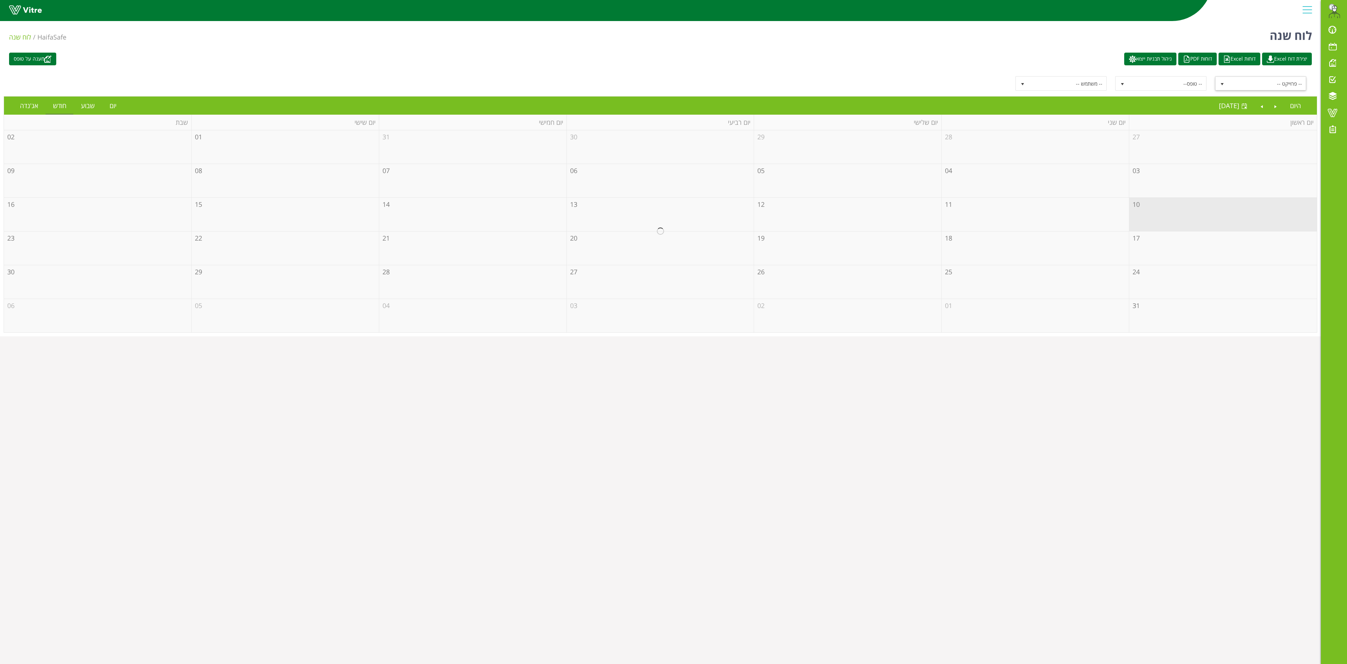
click at [1220, 85] on span "select" at bounding box center [1222, 84] width 6 height 6
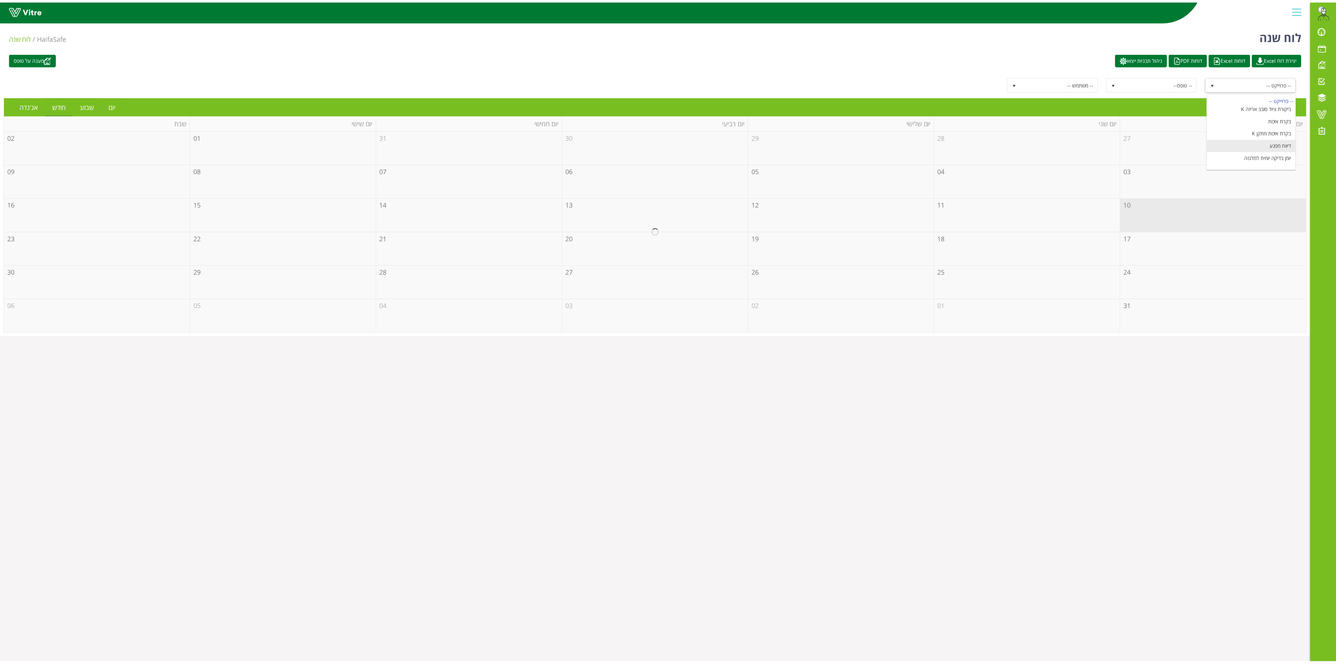
scroll to position [94, 0]
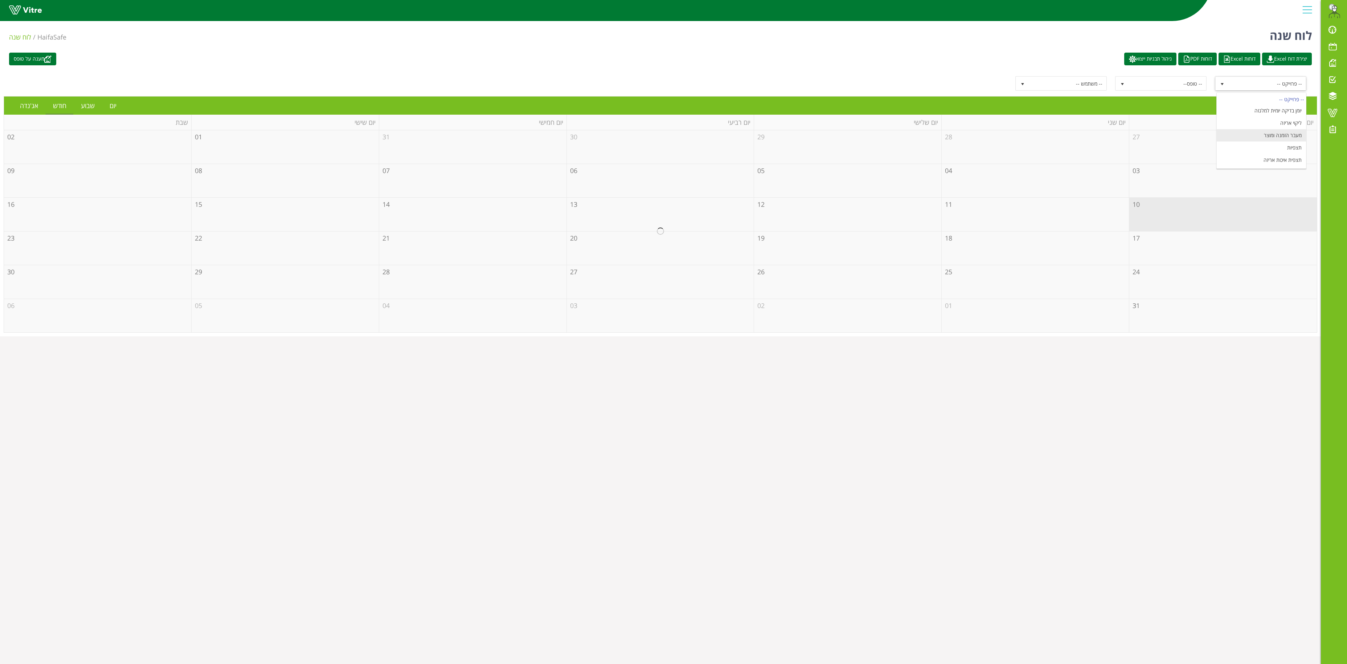
click at [1259, 130] on li "מעבר הזמנה ומוצר" at bounding box center [1261, 135] width 89 height 12
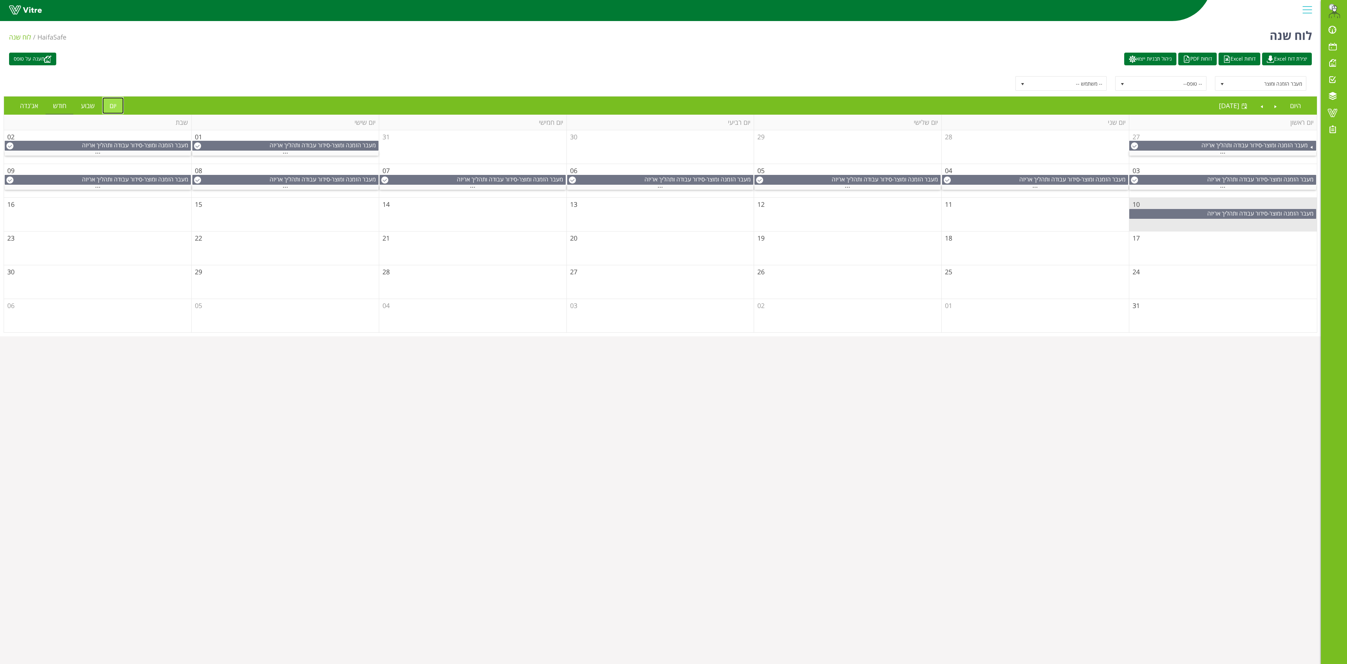
click at [107, 108] on link "יום" at bounding box center [112, 105] width 21 height 17
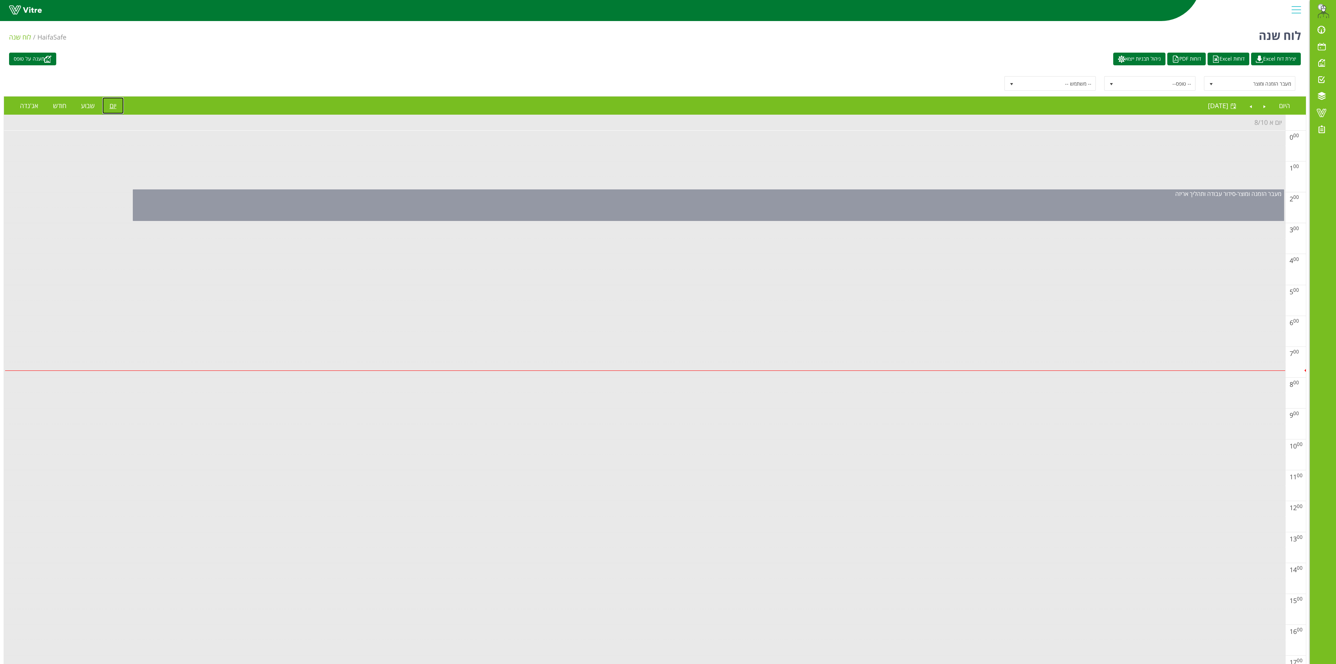
click at [699, 214] on div "מעבר הזמנה ומוצר - סידור עבודה ותהליך אריזה" at bounding box center [708, 205] width 1151 height 32
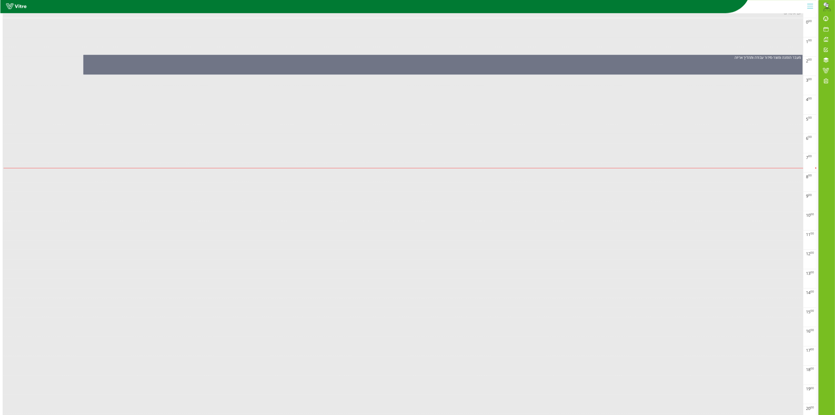
scroll to position [0, 0]
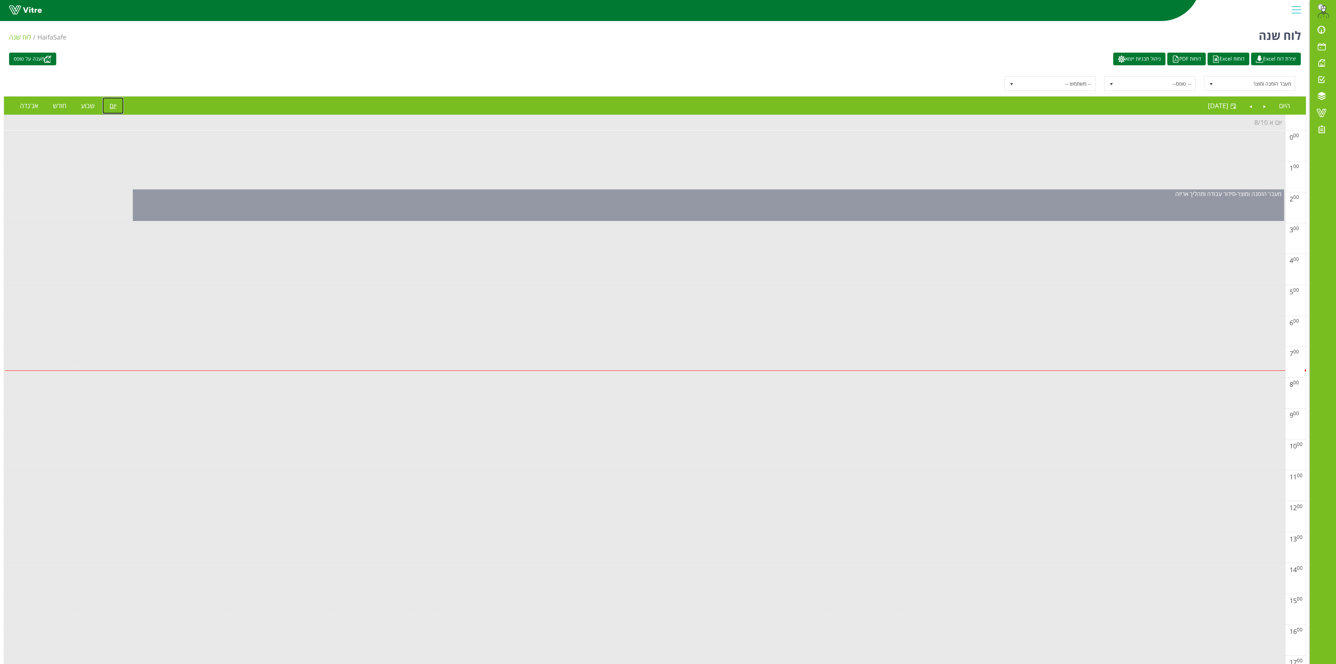
click at [709, 211] on div "מעבר הזמנה ומוצר - סידור עבודה ותהליך אריזה" at bounding box center [708, 205] width 1151 height 32
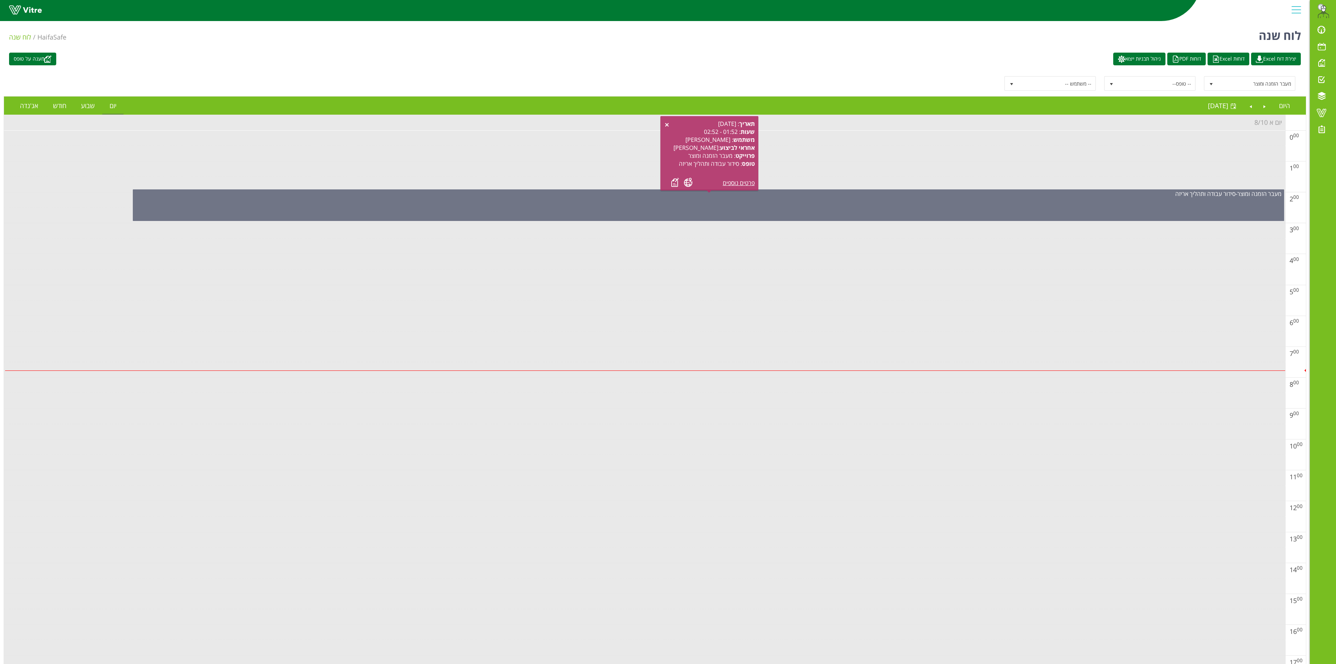
click at [670, 172] on div "תאריך : 10.08.2025 שעות : 01:52 - 02:52 משתמש : אלי בן חמו ח אחראי לביצוע : איצ…" at bounding box center [709, 153] width 91 height 67
click at [672, 184] on link at bounding box center [675, 182] width 8 height 9
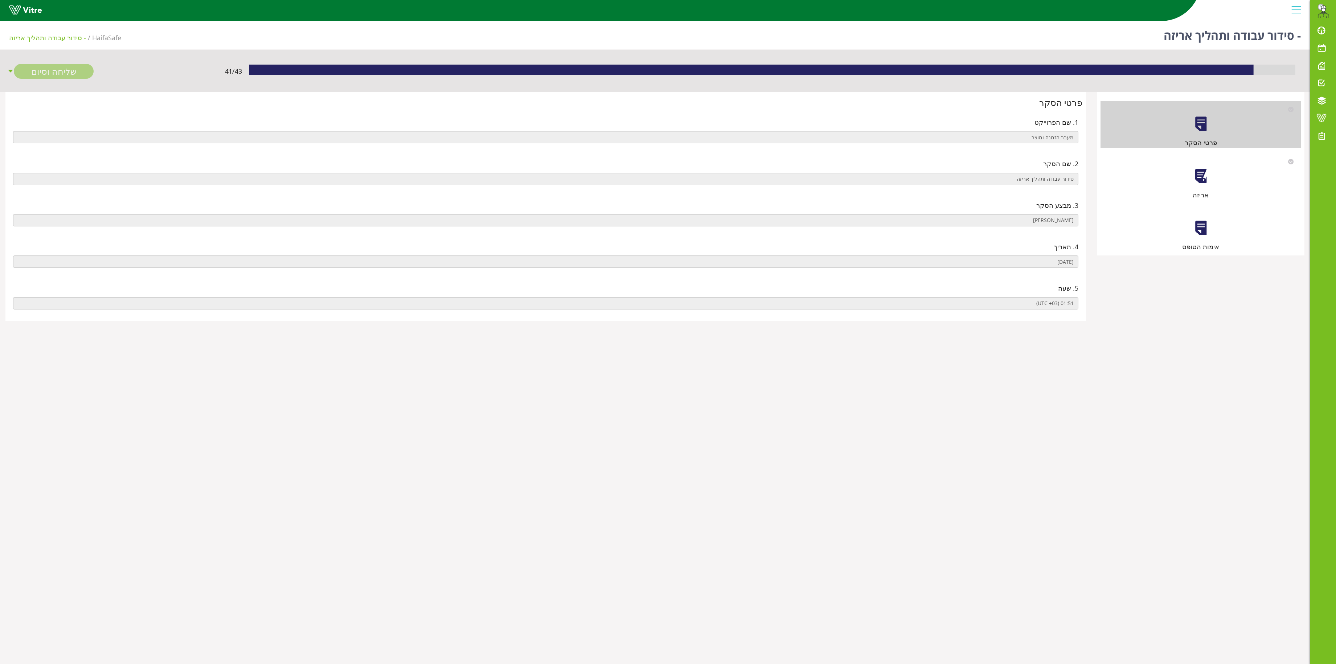
click at [1191, 171] on div "אריזה" at bounding box center [1200, 176] width 200 height 46
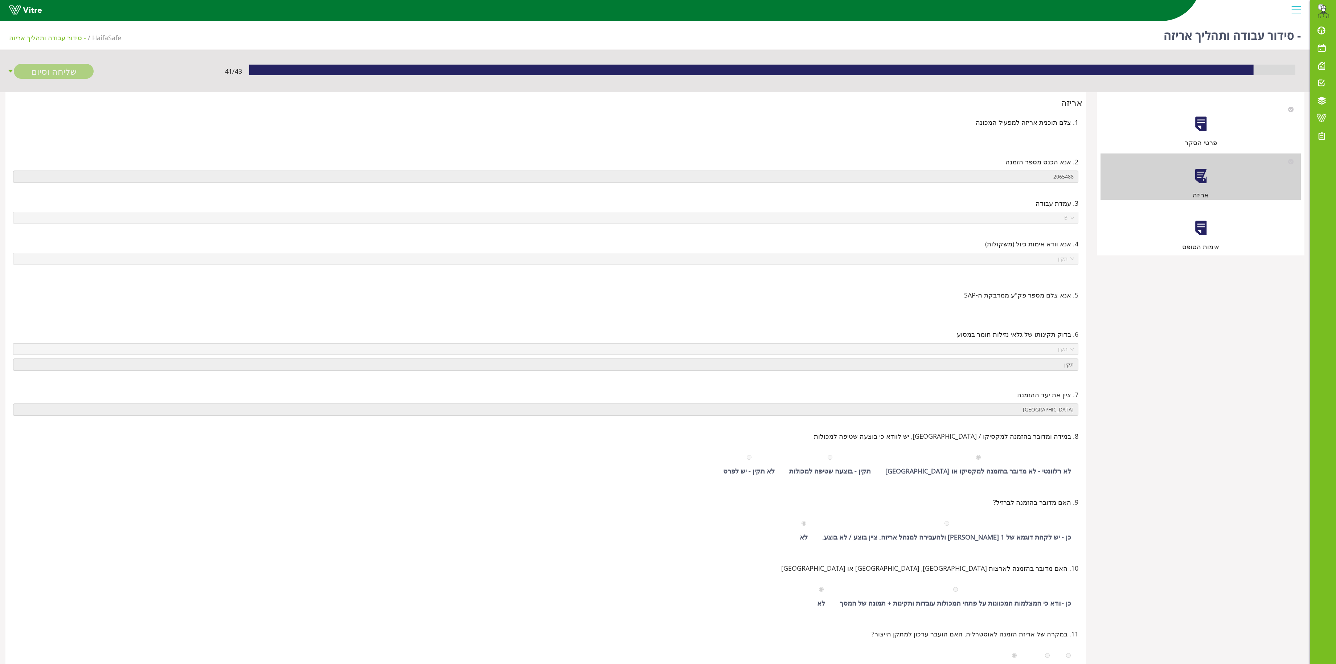
click at [1207, 177] on div at bounding box center [1201, 176] width 16 height 16
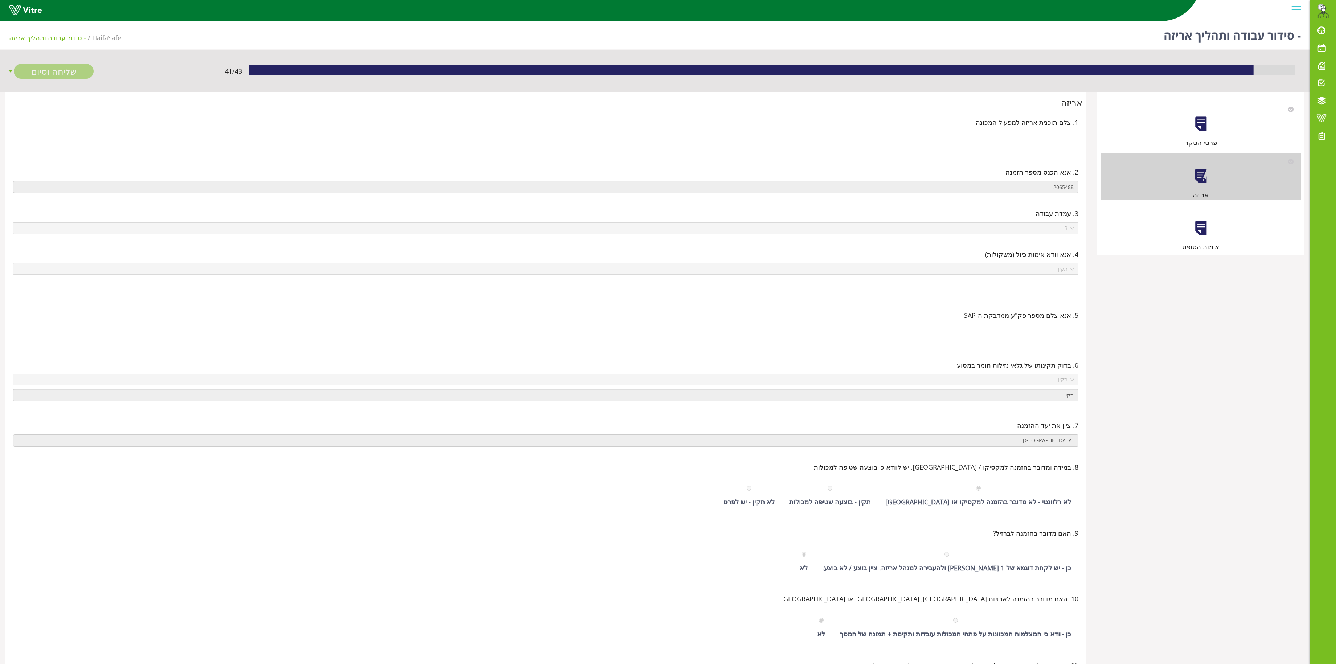
click at [1202, 226] on div at bounding box center [1201, 228] width 16 height 16
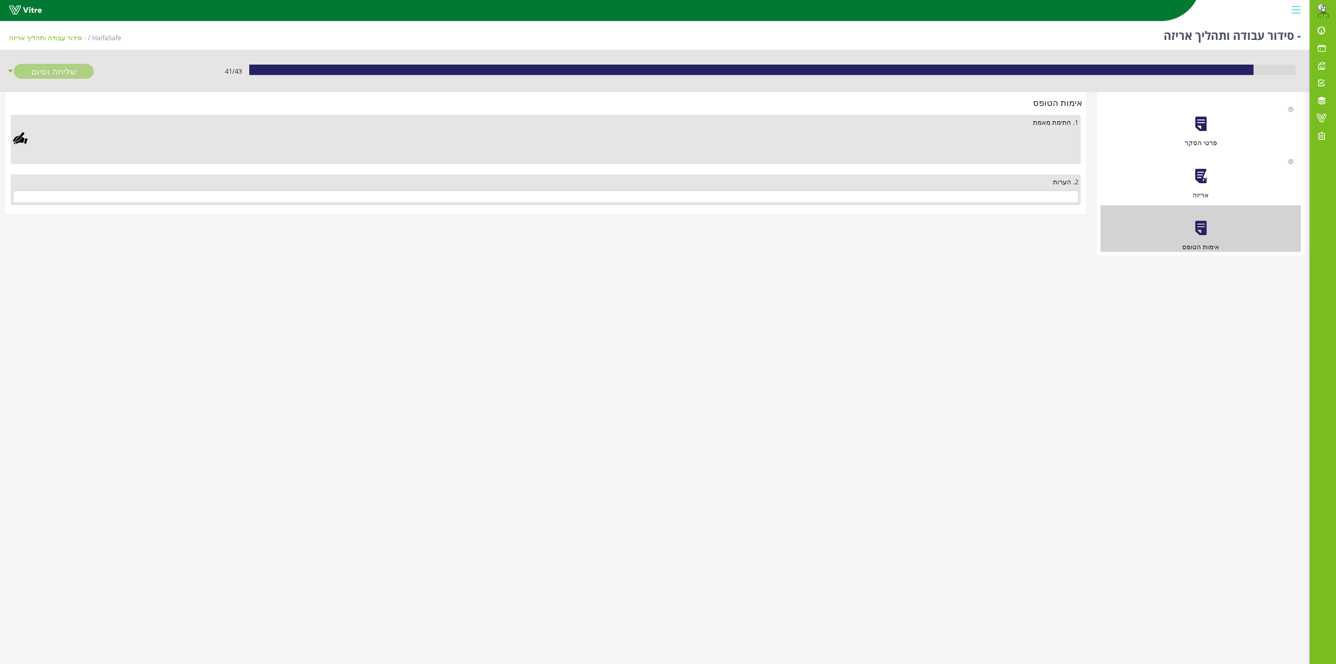
click at [1057, 189] on div "2. הערות" at bounding box center [546, 190] width 1070 height 30
click at [1055, 199] on input "text" at bounding box center [545, 196] width 1065 height 12
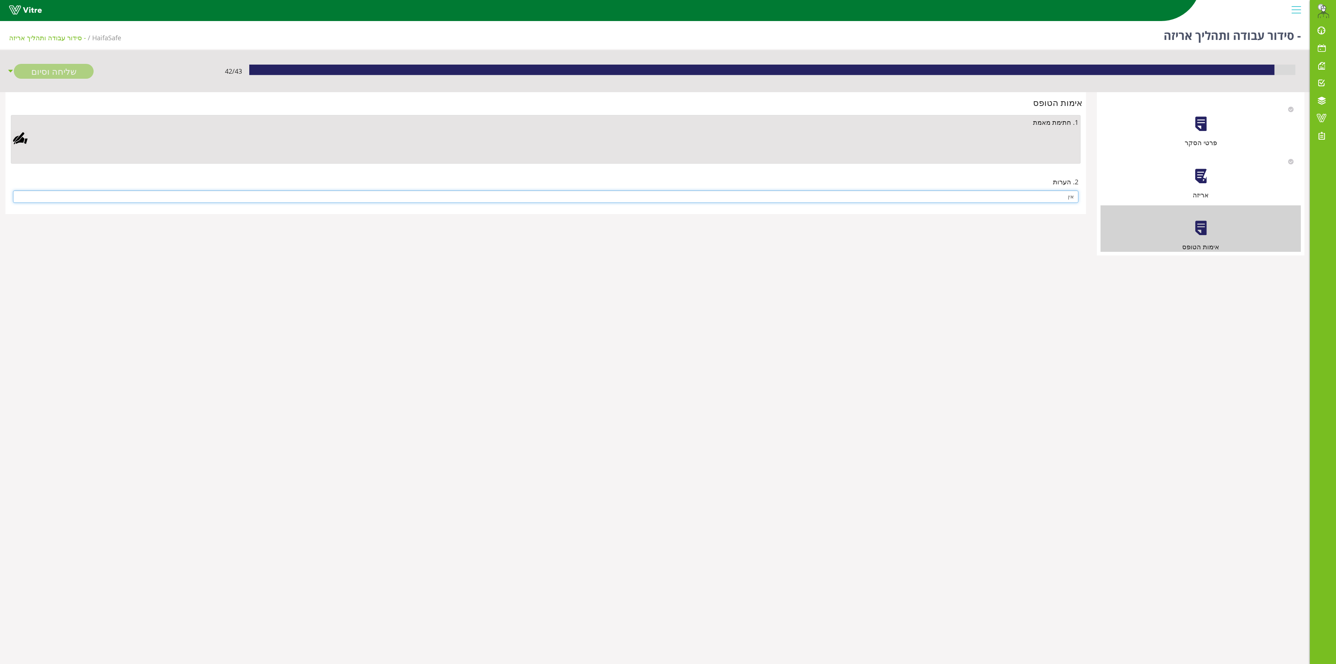
type input "אין"
click at [22, 137] on div at bounding box center [20, 138] width 15 height 15
click at [389, 319] on link "Save" at bounding box center [383, 318] width 21 height 12
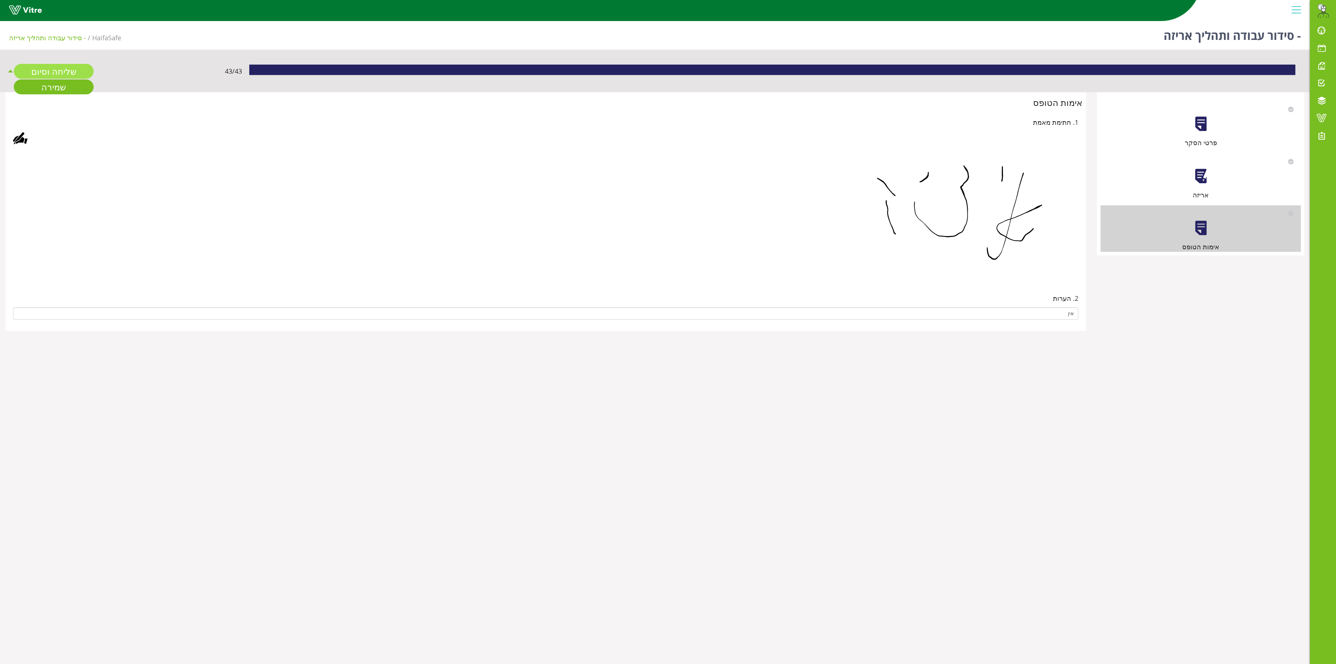
click at [66, 68] on link "שליחה וסיום" at bounding box center [54, 71] width 80 height 15
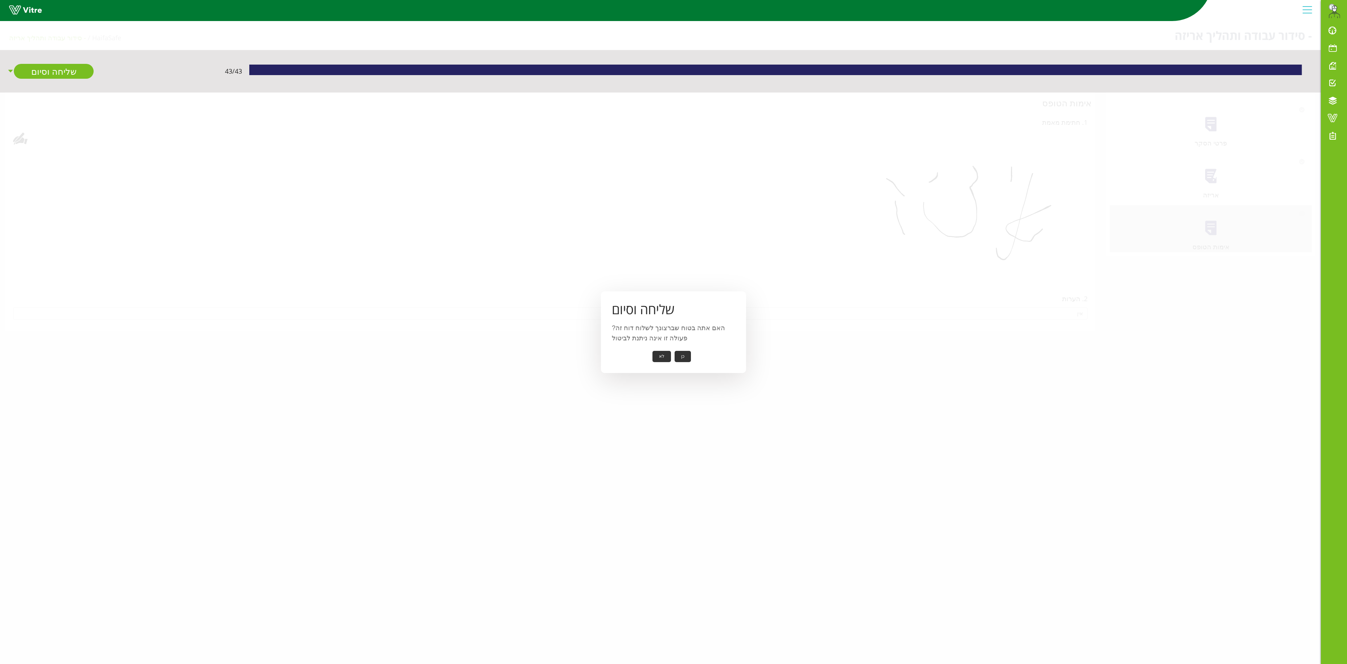
click at [689, 355] on button "כן" at bounding box center [682, 356] width 16 height 11
click at [665, 356] on button "אישור" at bounding box center [672, 351] width 24 height 11
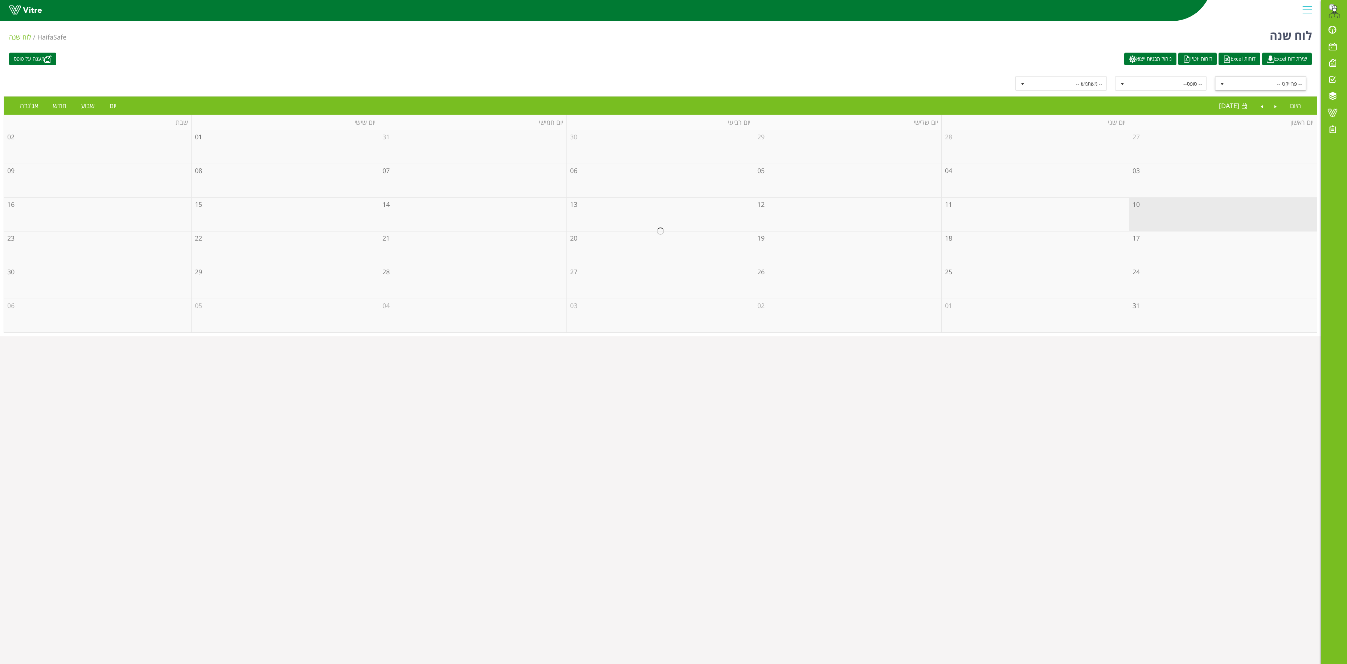
click at [1224, 88] on span "select" at bounding box center [1221, 83] width 13 height 13
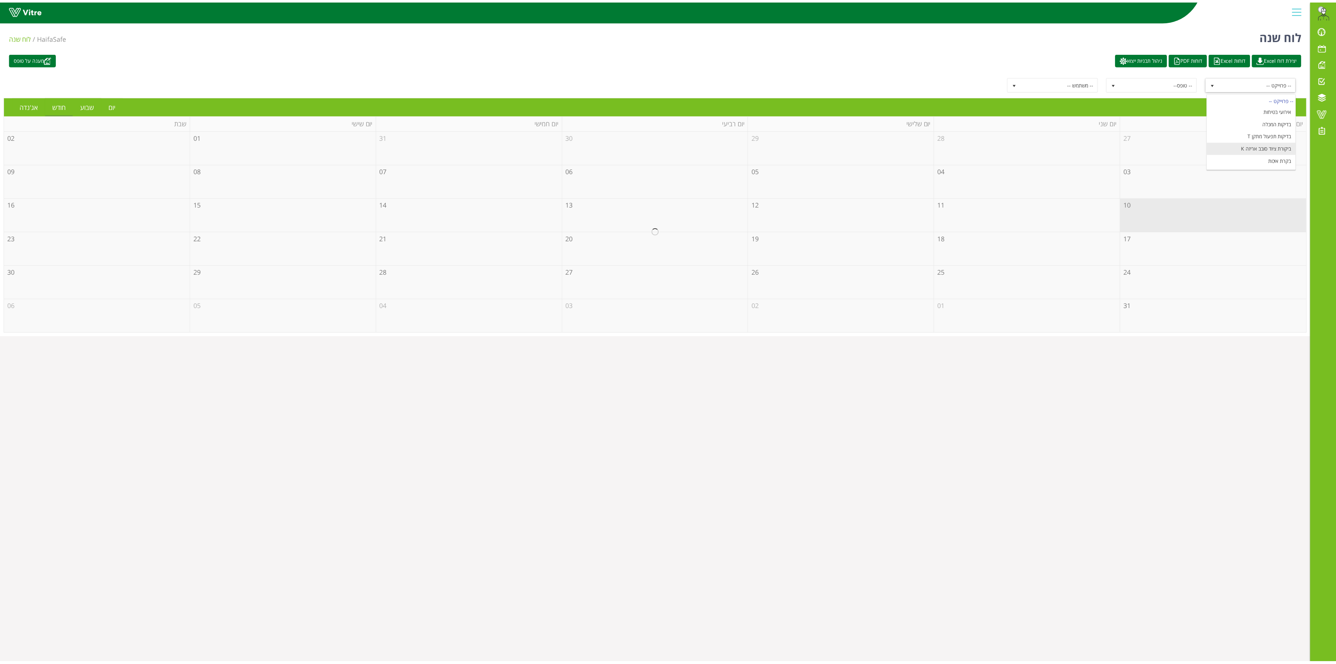
scroll to position [94, 0]
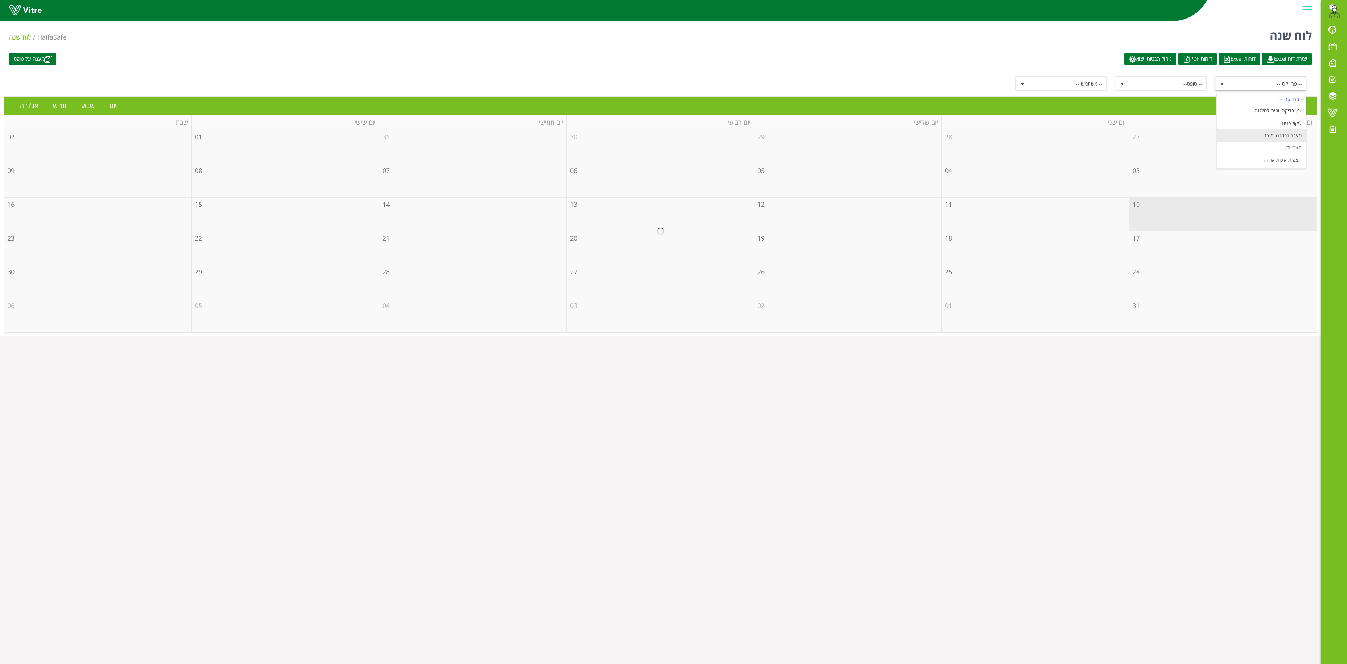
click at [1279, 134] on li "מעבר הזמנה ומוצר" at bounding box center [1261, 135] width 89 height 12
click at [1271, 110] on link "Previous" at bounding box center [1276, 105] width 14 height 17
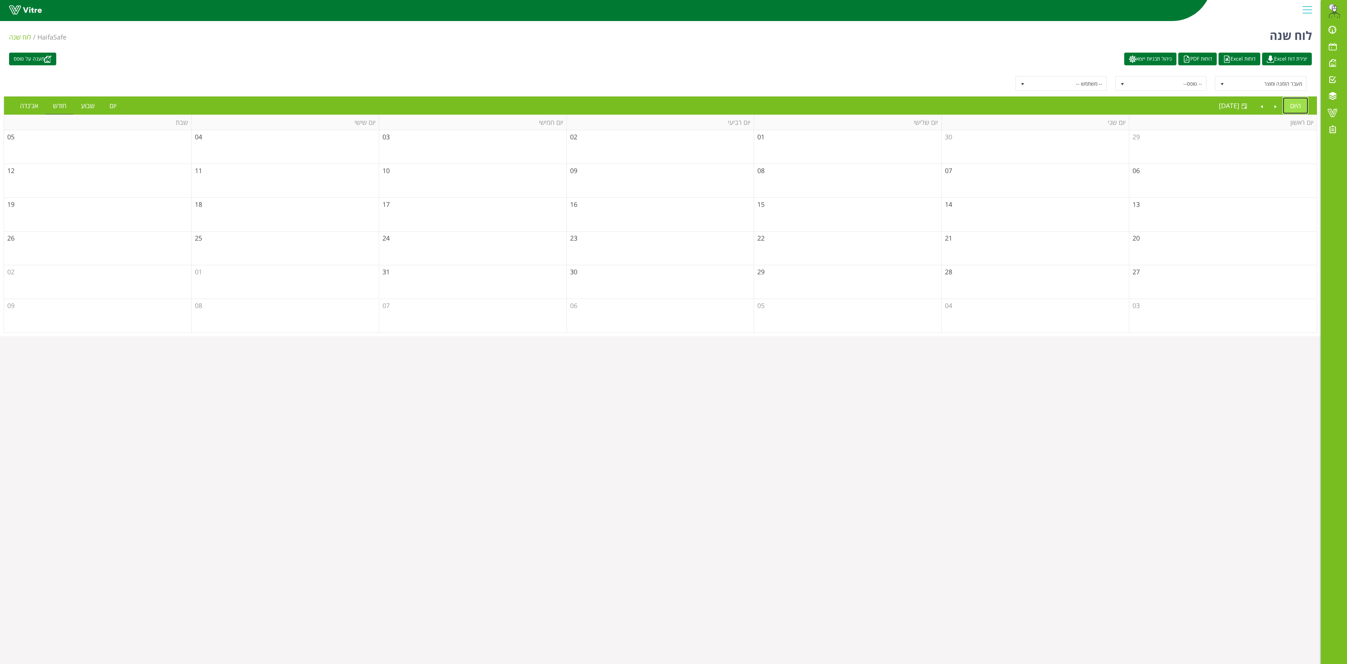
click at [1290, 107] on link "היום" at bounding box center [1295, 105] width 25 height 17
click at [115, 102] on link "יום" at bounding box center [112, 105] width 21 height 17
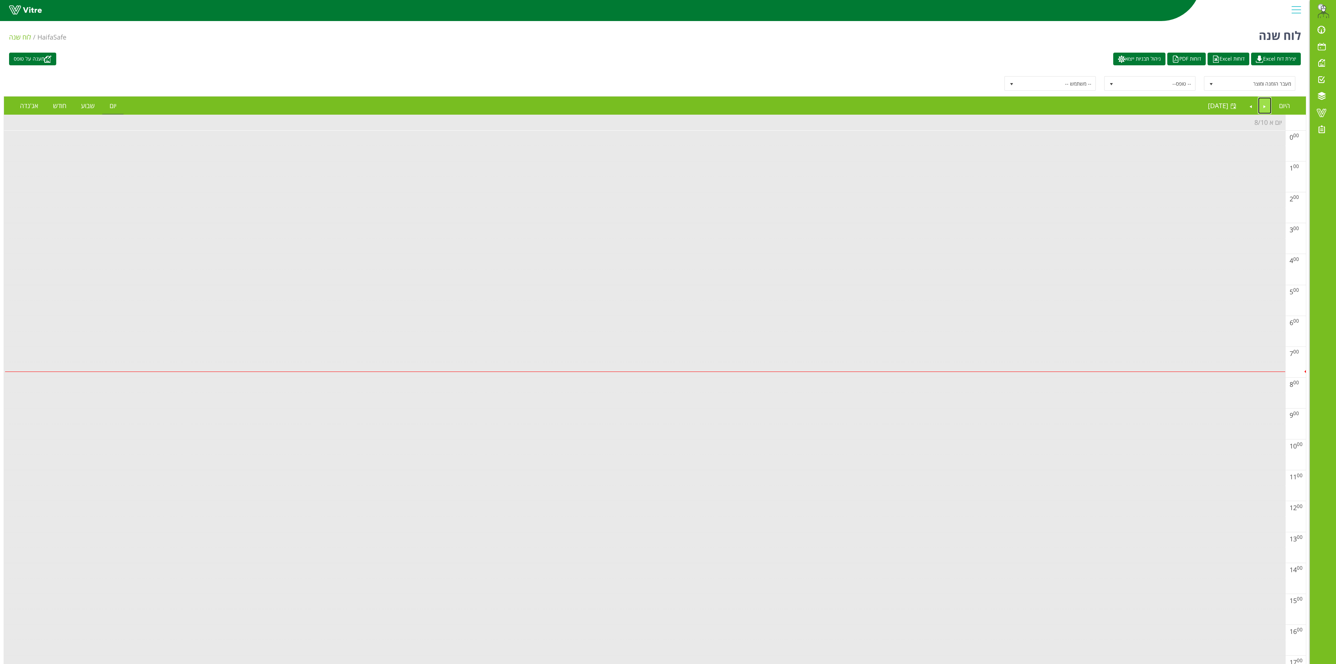
click at [1260, 107] on link "Previous" at bounding box center [1265, 105] width 14 height 17
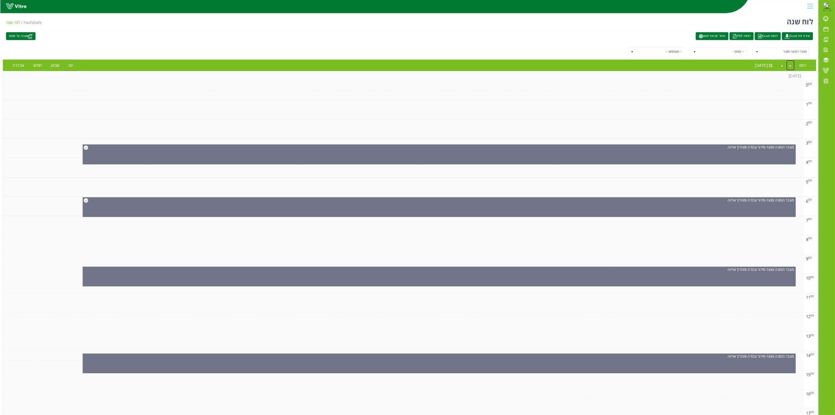
scroll to position [0, 0]
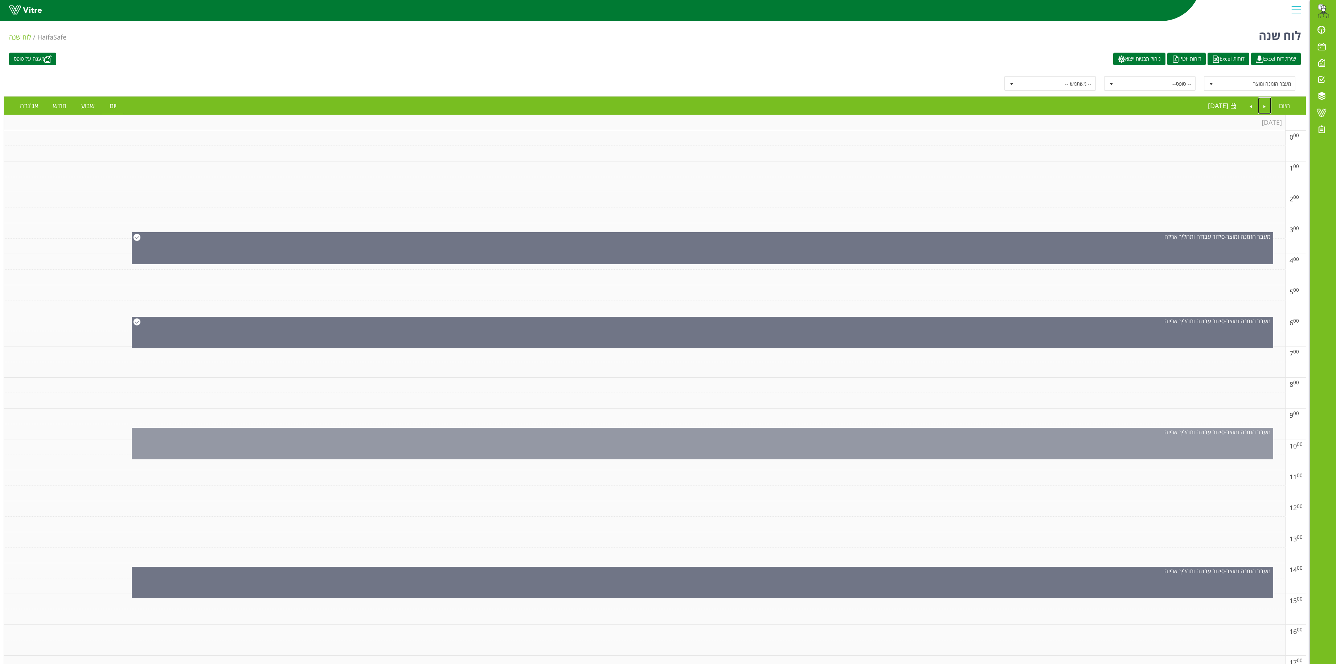
click at [763, 436] on div "מעבר הזמנה ומוצר - סידור עבודה ותהליך אריזה" at bounding box center [702, 432] width 1141 height 8
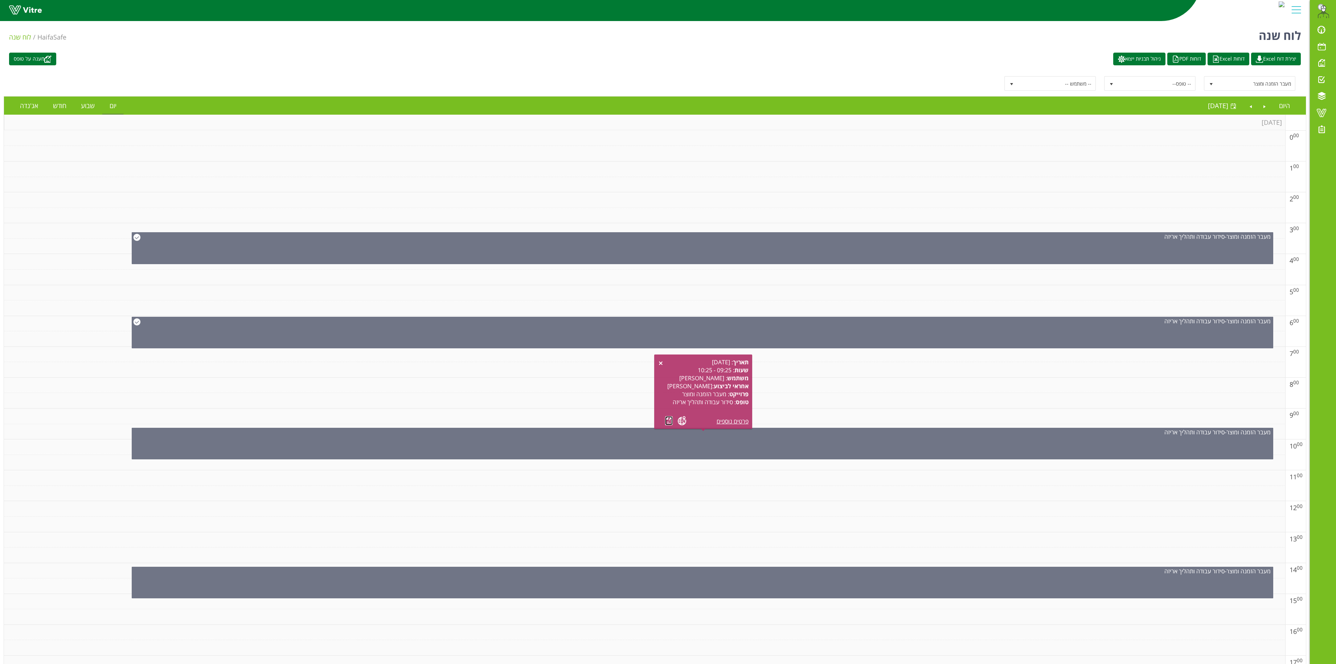
click at [667, 422] on link at bounding box center [669, 420] width 8 height 9
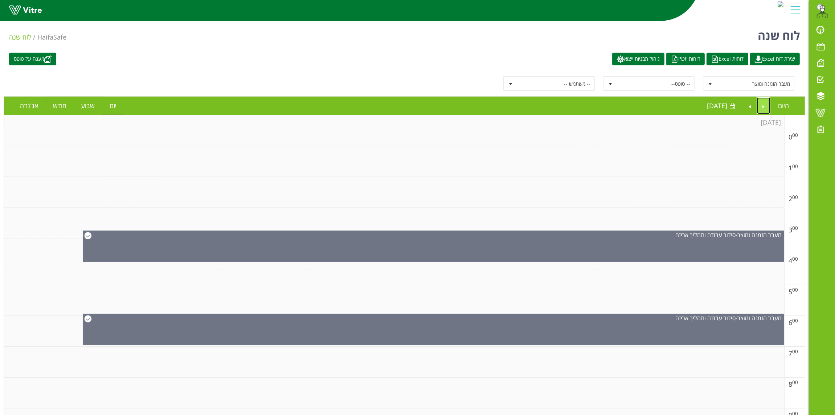
click at [759, 103] on link "Previous" at bounding box center [764, 105] width 14 height 17
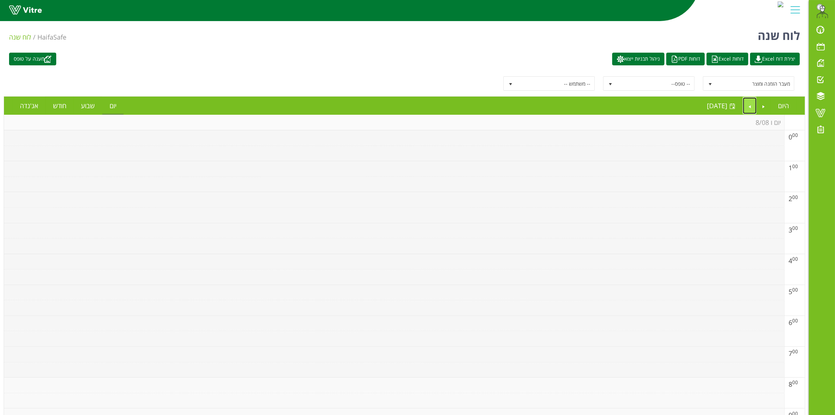
click at [748, 106] on link "Next" at bounding box center [750, 105] width 14 height 17
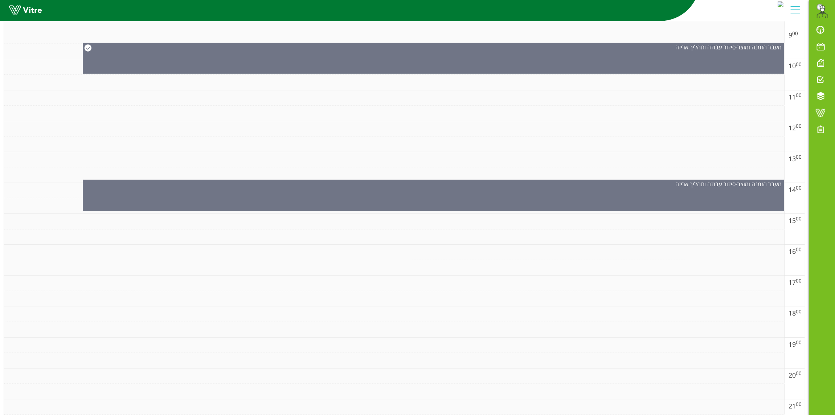
scroll to position [465, 0]
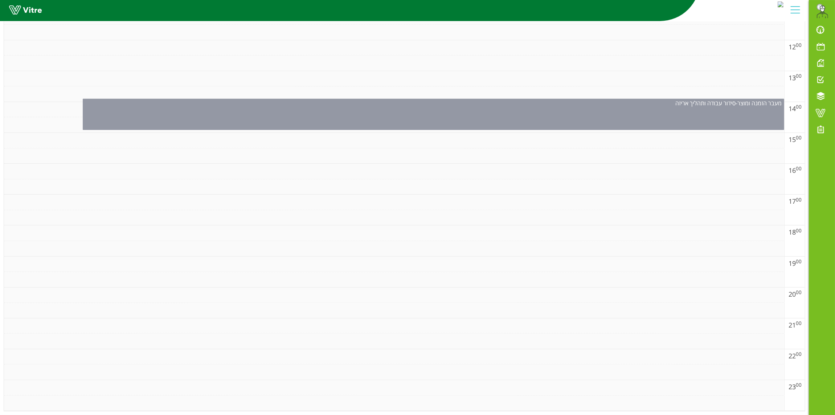
click at [495, 104] on div "מעבר הזמנה ומוצר - סידור עבודה ותהליך אריזה" at bounding box center [433, 114] width 701 height 31
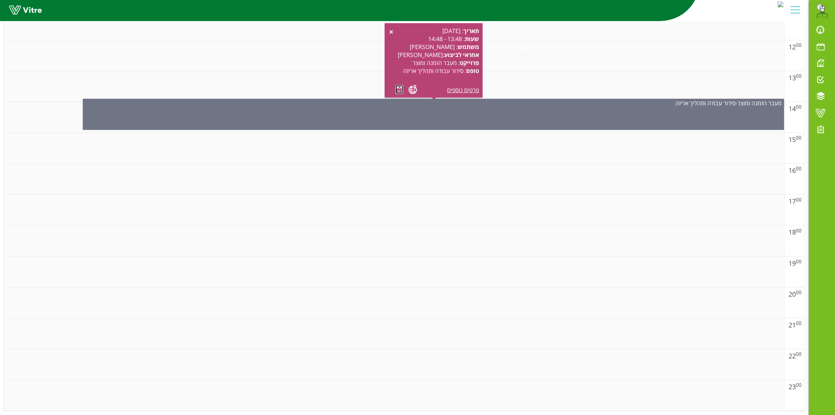
click at [396, 85] on link at bounding box center [399, 89] width 8 height 9
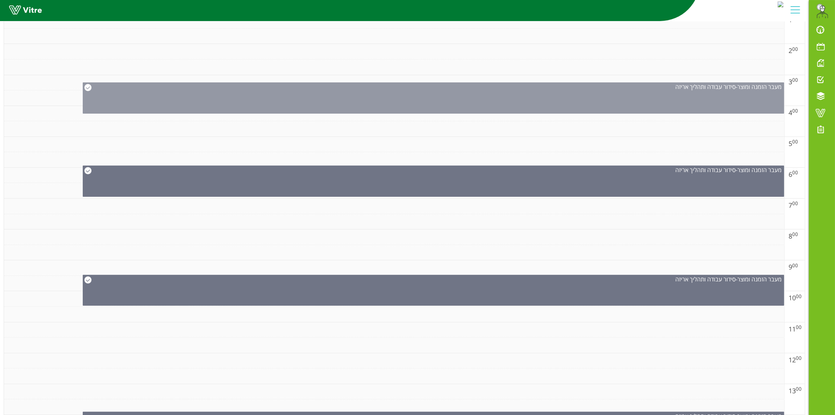
scroll to position [0, 0]
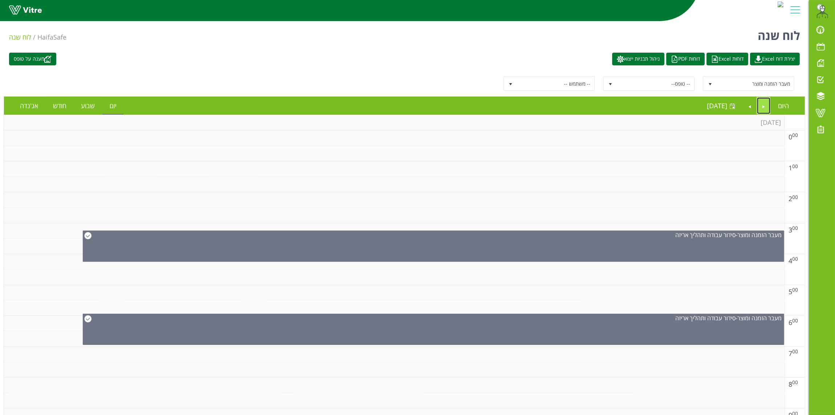
click at [762, 108] on link "Previous" at bounding box center [764, 105] width 14 height 17
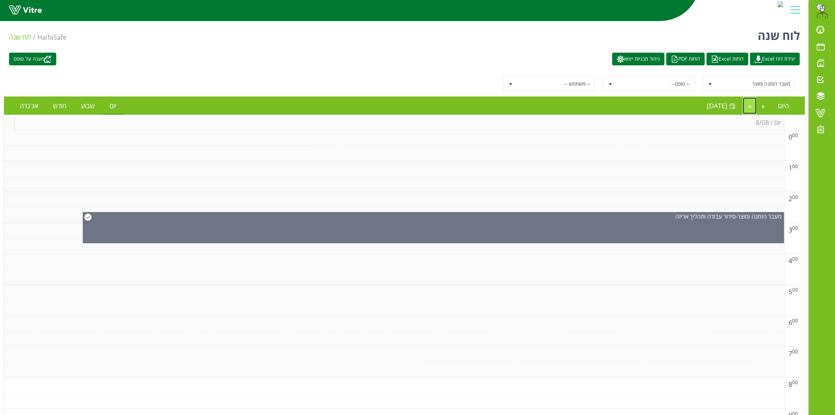
click at [748, 106] on link "Next" at bounding box center [750, 105] width 14 height 17
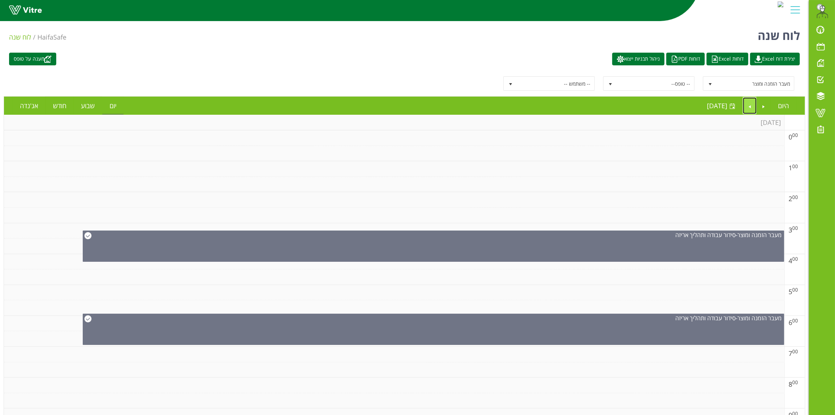
click at [744, 108] on link "Next" at bounding box center [750, 105] width 14 height 17
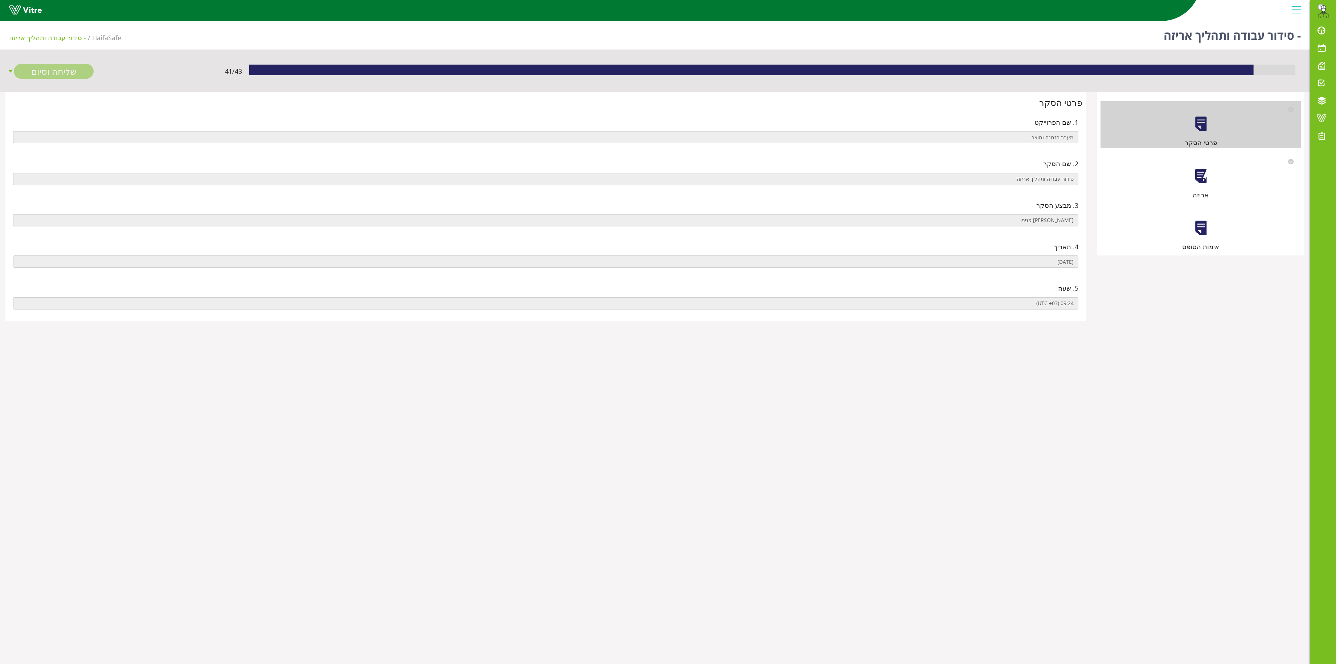
click at [1206, 172] on div at bounding box center [1201, 176] width 16 height 16
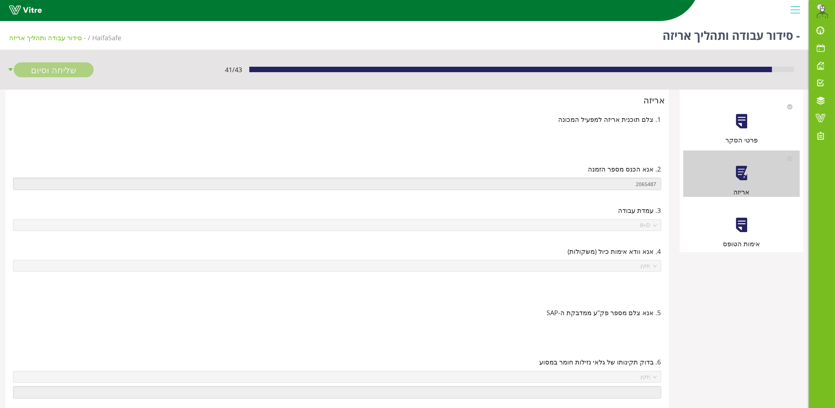
click at [741, 229] on div at bounding box center [741, 225] width 16 height 16
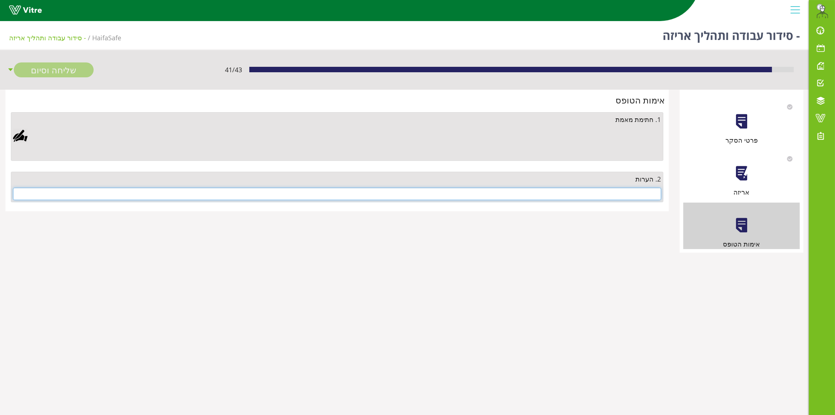
click at [620, 198] on input "text" at bounding box center [337, 194] width 648 height 12
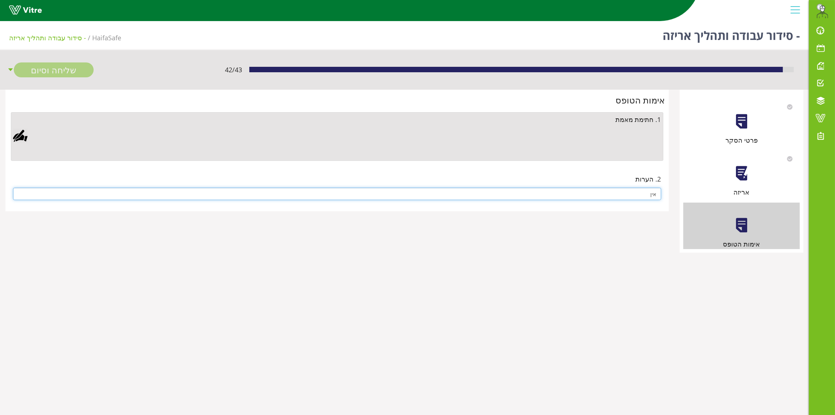
type input "אין"
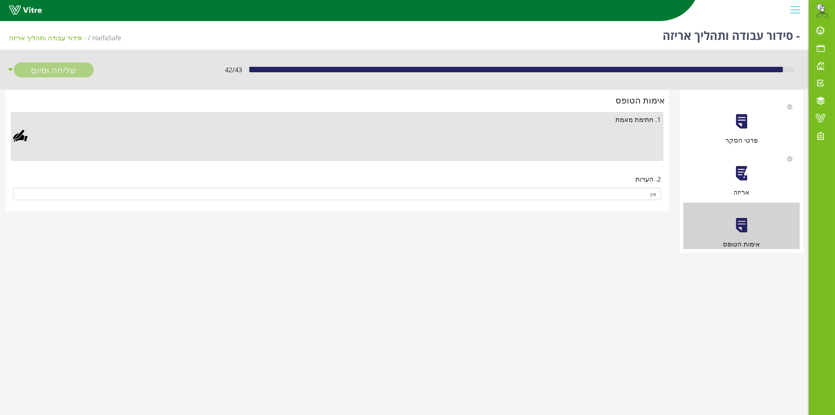
click at [19, 135] on div at bounding box center [20, 135] width 15 height 15
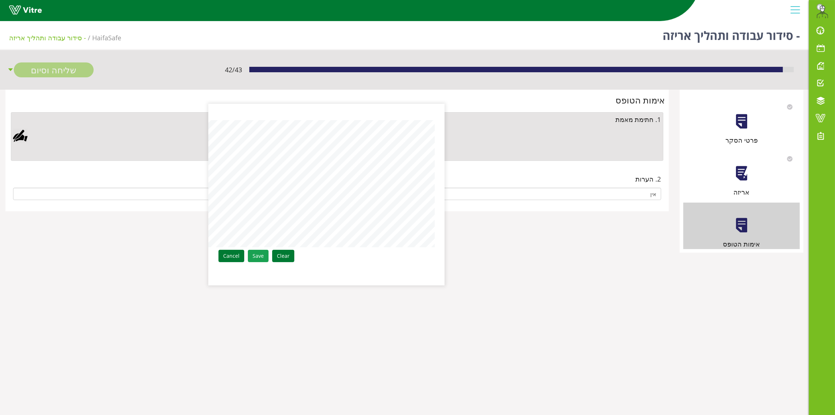
click at [260, 257] on link "Save" at bounding box center [258, 256] width 21 height 12
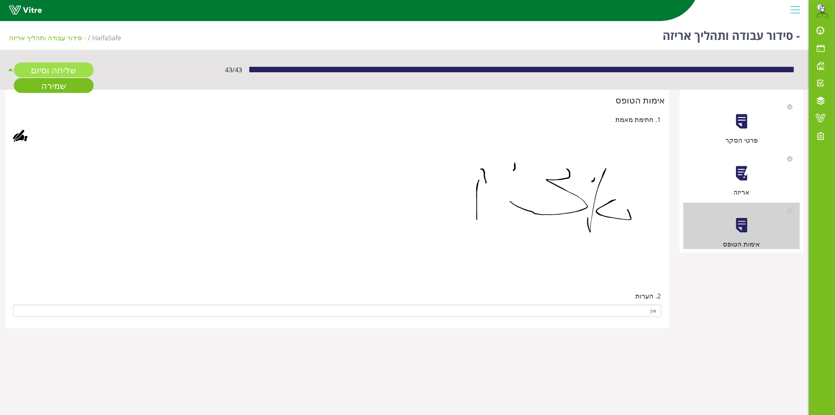
click at [49, 66] on link "שליחה וסיום" at bounding box center [54, 69] width 80 height 15
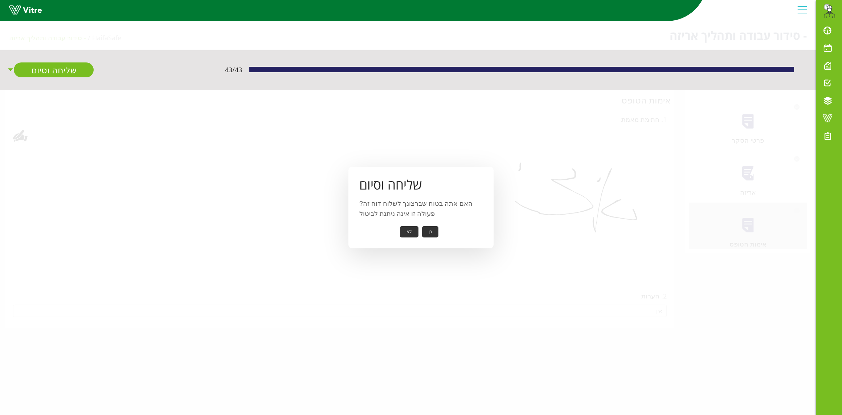
click at [435, 227] on button "כן" at bounding box center [430, 231] width 16 height 11
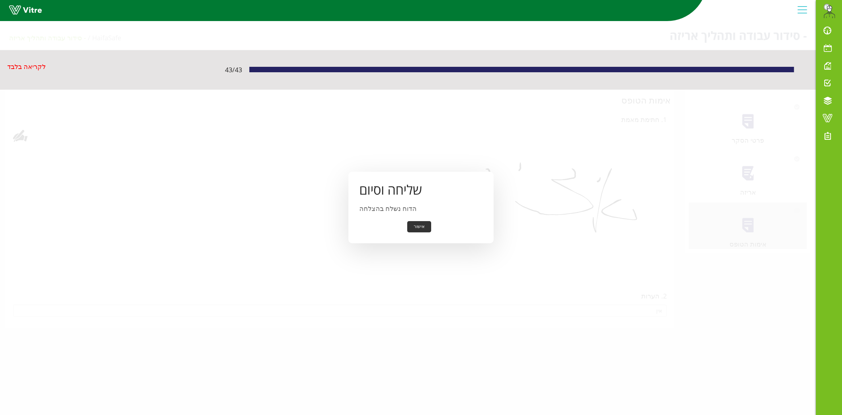
click at [423, 227] on button "אישור" at bounding box center [419, 226] width 24 height 11
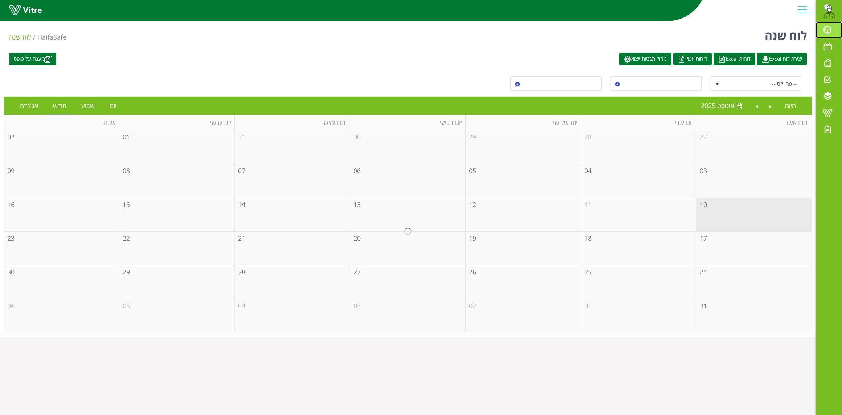
click at [828, 28] on span at bounding box center [827, 29] width 18 height 9
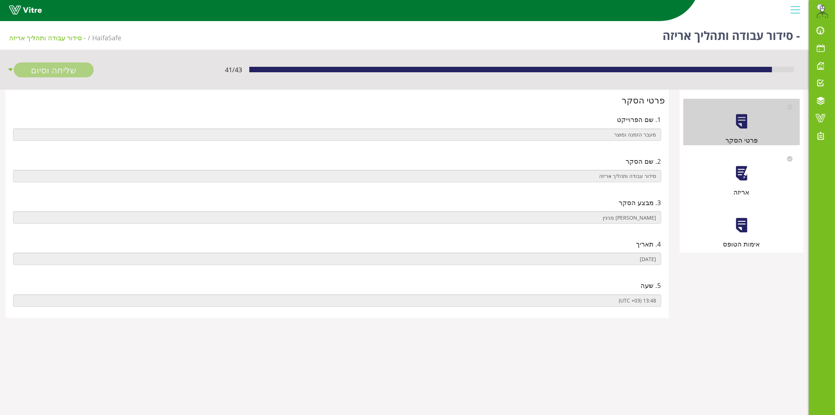
click at [732, 166] on div "אריזה" at bounding box center [741, 174] width 117 height 46
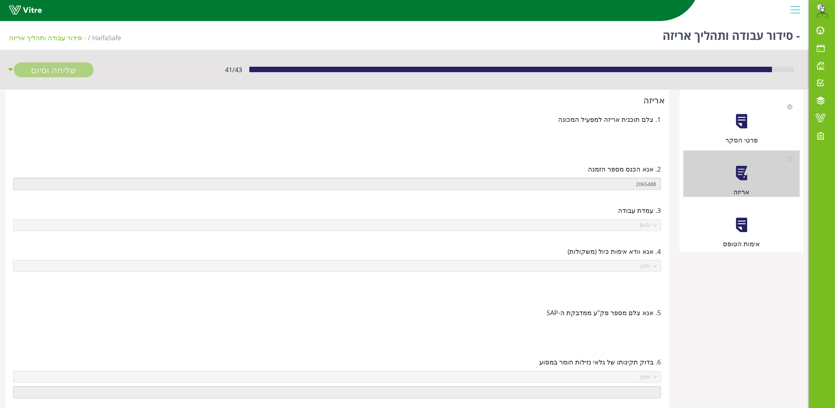
click at [736, 227] on div at bounding box center [741, 225] width 16 height 16
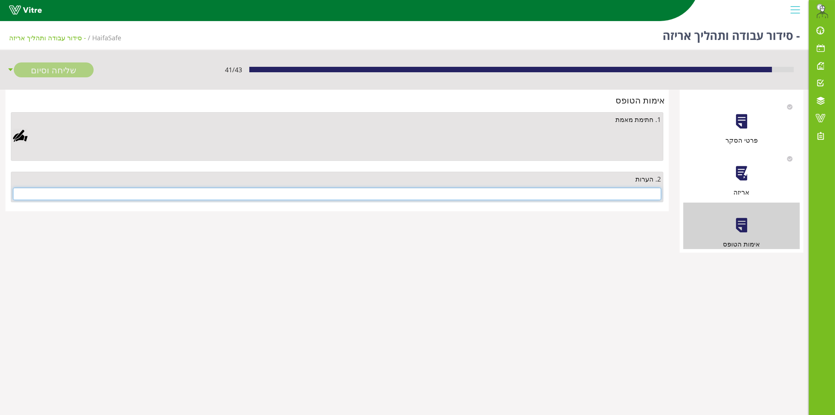
click at [646, 190] on input "text" at bounding box center [337, 194] width 648 height 12
type input "ב"
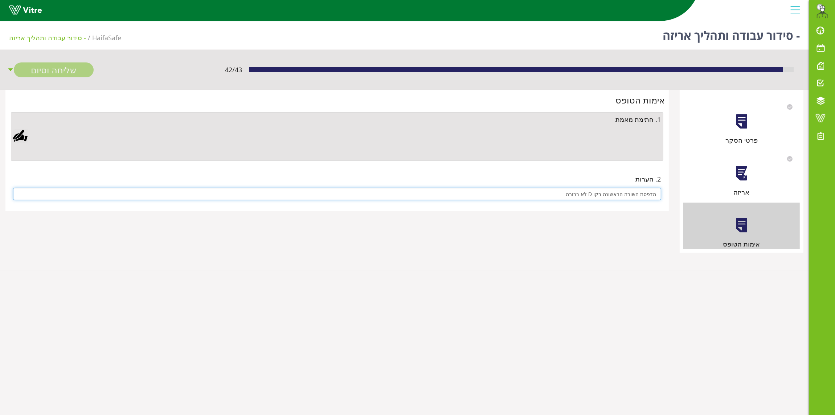
type input "הדפסת השורה הראשונה בקו D לא ברורה"
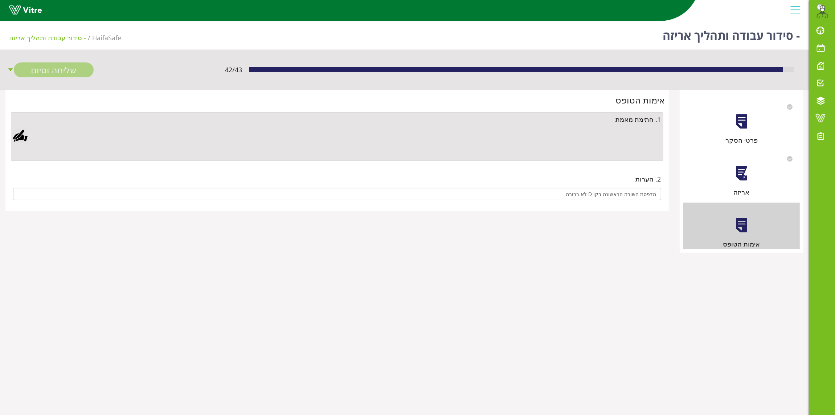
click at [19, 138] on div at bounding box center [20, 135] width 15 height 15
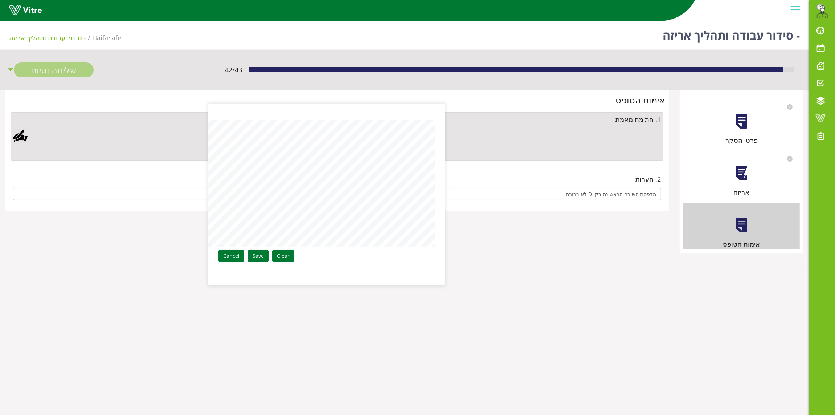
click at [257, 254] on link "Save" at bounding box center [258, 256] width 21 height 12
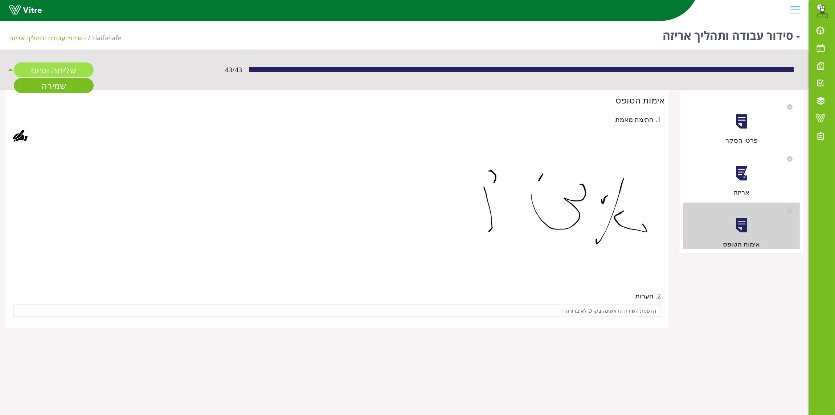
click at [64, 65] on link "שליחה וסיום" at bounding box center [54, 69] width 80 height 15
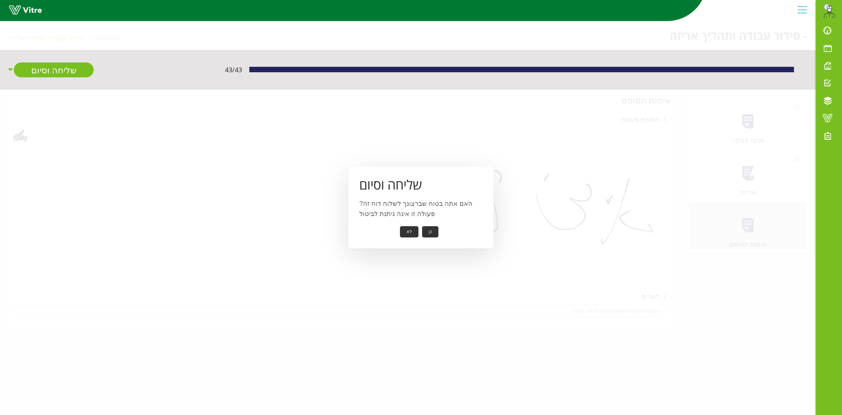
click at [431, 230] on button "כן" at bounding box center [430, 231] width 16 height 11
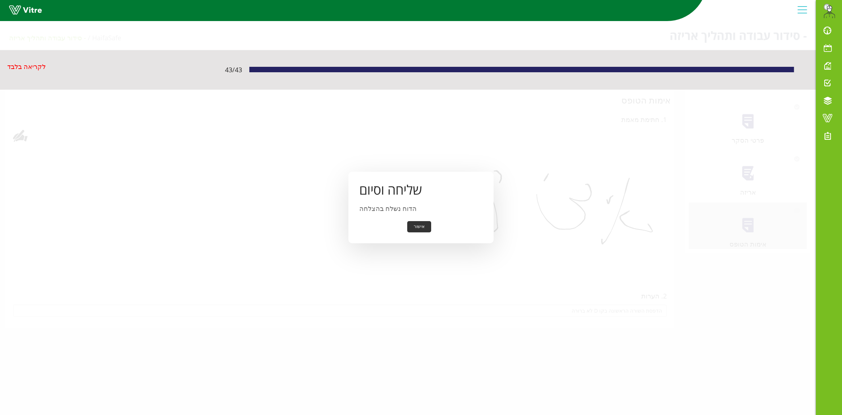
click at [414, 225] on button "אישור" at bounding box center [419, 226] width 24 height 11
